Goal: Communication & Community: Participate in discussion

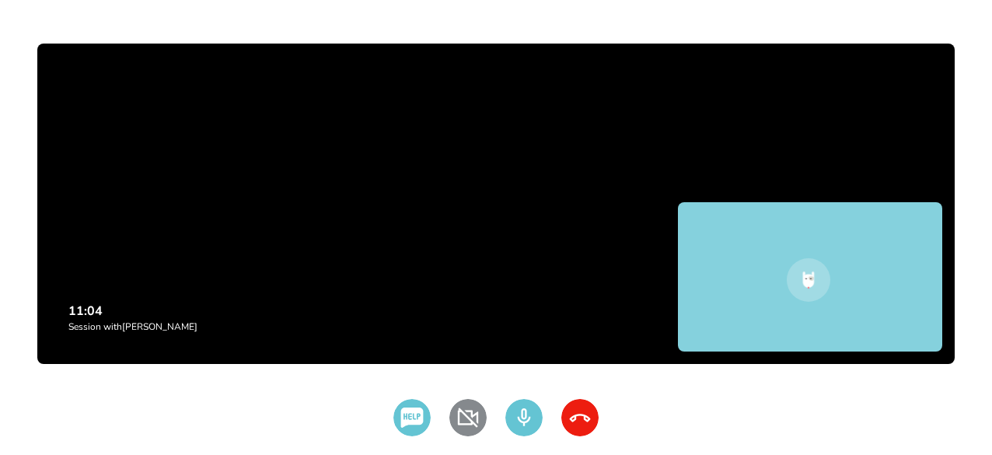
click at [432, 365] on div "11:04 Session with [PERSON_NAME] Need any help! Turn on video Turn off micropho…" at bounding box center [496, 233] width 992 height 455
click at [359, 371] on div "11:04 Session with [PERSON_NAME] Need any help! Turn on video Turn off micropho…" at bounding box center [496, 233] width 992 height 455
click at [473, 416] on img at bounding box center [467, 417] width 37 height 37
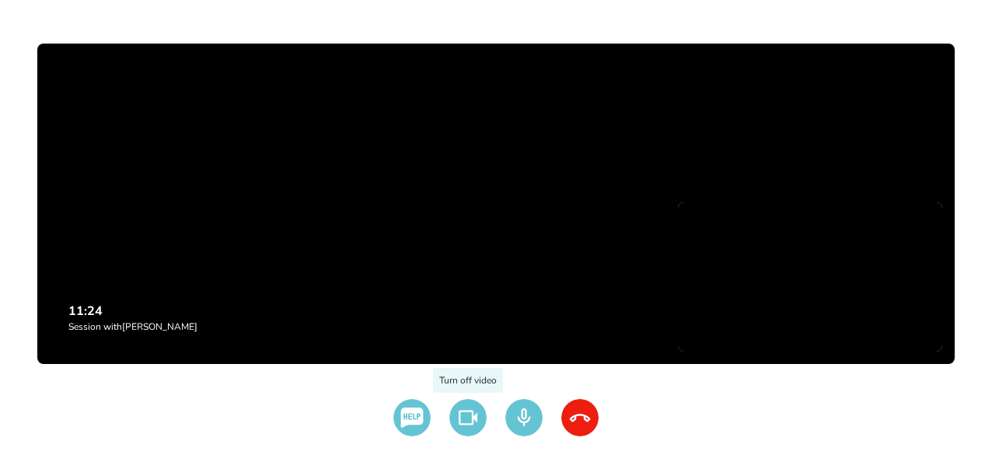
click at [479, 421] on img at bounding box center [467, 417] width 37 height 37
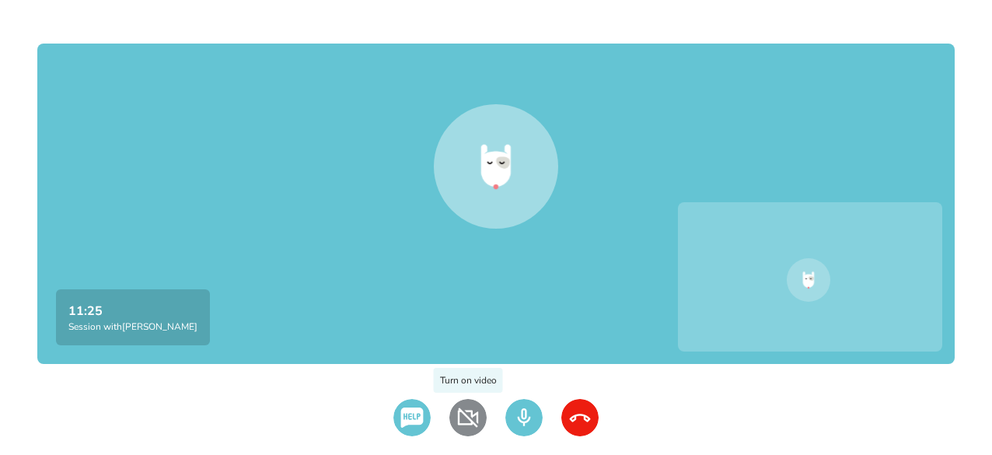
click at [479, 421] on img at bounding box center [467, 417] width 37 height 37
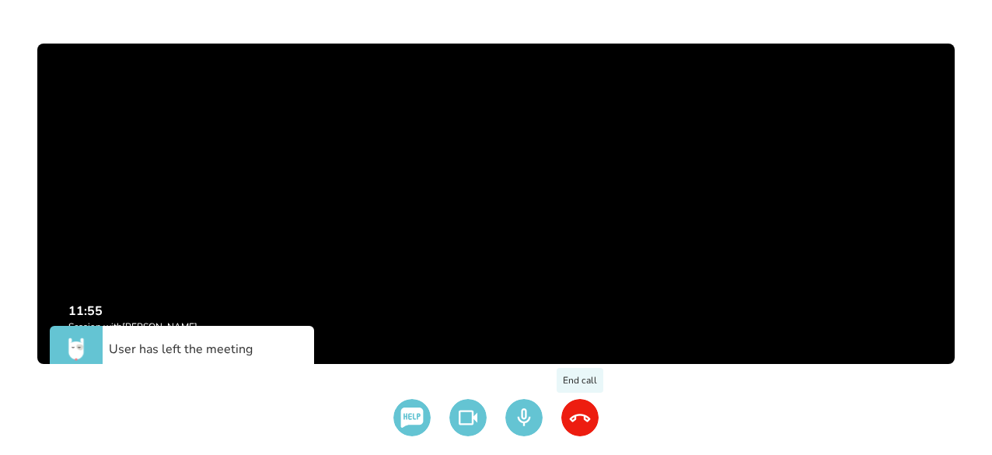
click at [585, 406] on img at bounding box center [579, 417] width 37 height 37
